Goal: Find contact information: Obtain details needed to contact an individual or organization

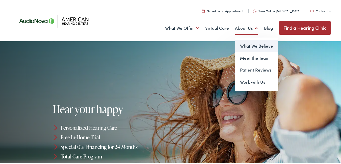
click at [247, 51] on link "What We Believe" at bounding box center [256, 45] width 43 height 12
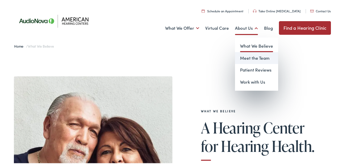
click at [242, 57] on link "Meet the Team" at bounding box center [256, 57] width 43 height 12
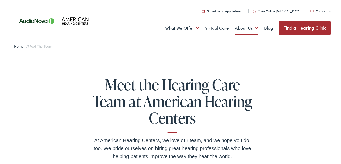
click at [316, 9] on link "Contact Us" at bounding box center [320, 10] width 20 height 4
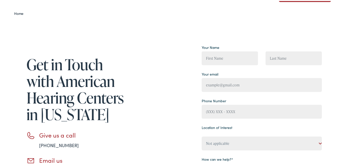
scroll to position [120, 0]
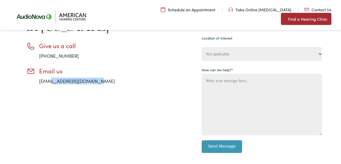
drag, startPoint x: 104, startPoint y: 82, endPoint x: 58, endPoint y: 84, distance: 45.7
click at [51, 83] on li "Email us info@americanhearing.com" at bounding box center [78, 74] width 103 height 17
copy link "americanhearing.com"
